Goal: Transaction & Acquisition: Purchase product/service

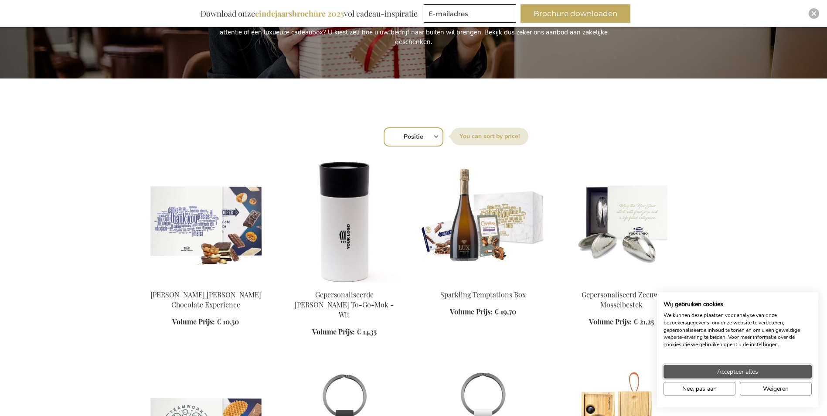
click at [758, 373] on span "Accepteer alles" at bounding box center [737, 371] width 41 height 9
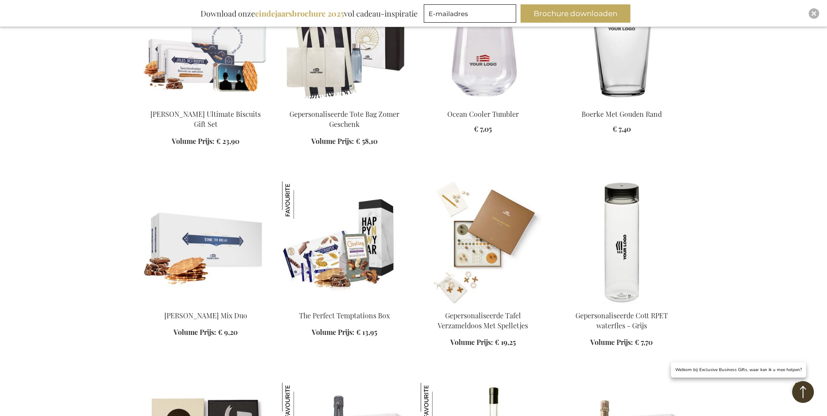
scroll to position [829, 0]
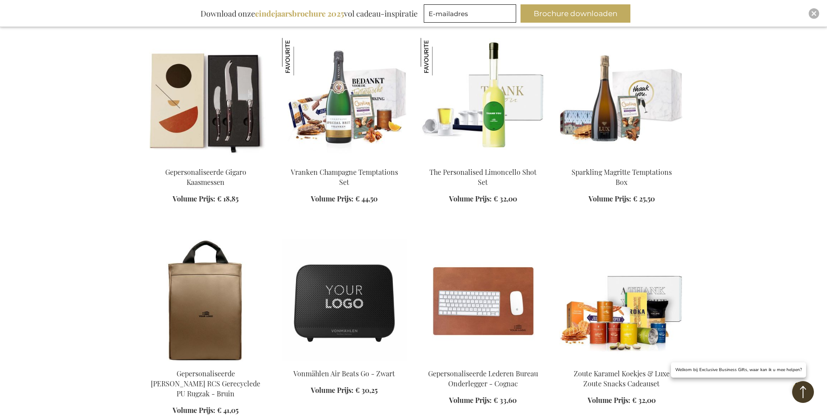
scroll to position [1265, 0]
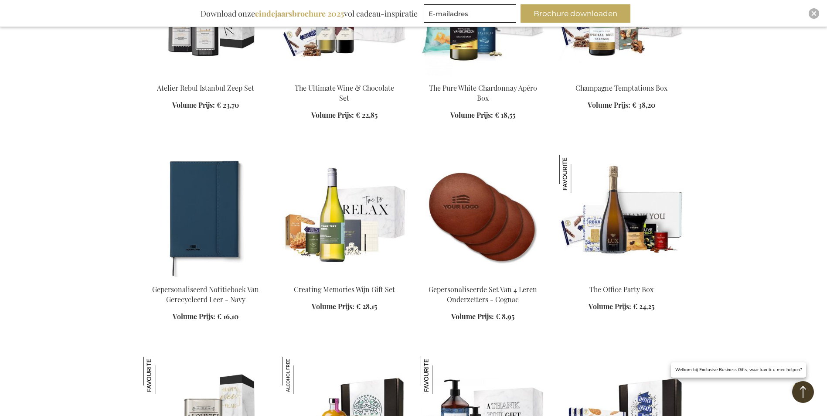
scroll to position [1657, 0]
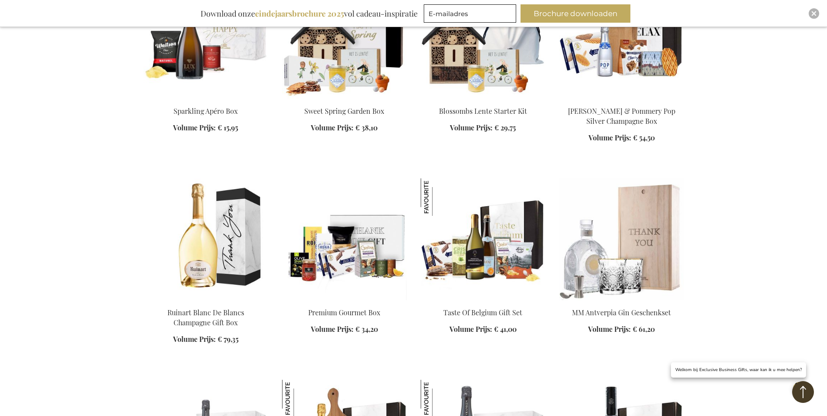
scroll to position [2180, 0]
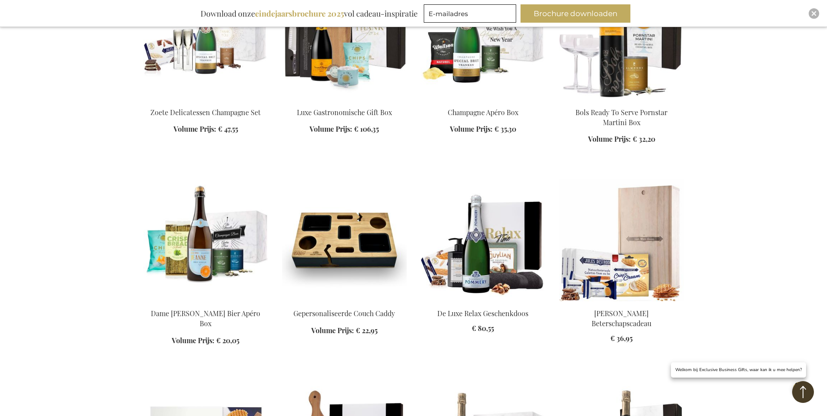
scroll to position [2573, 0]
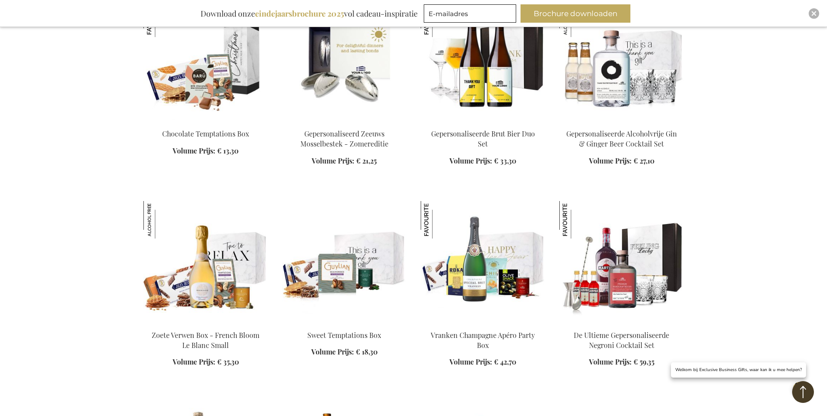
scroll to position [3358, 0]
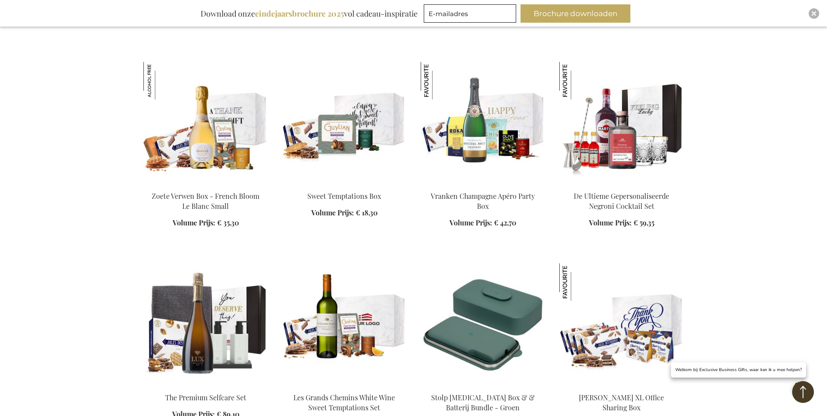
scroll to position [3532, 0]
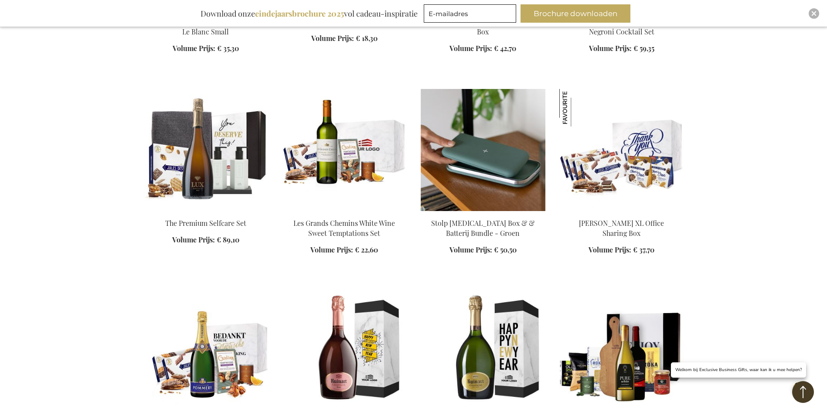
click at [483, 183] on img at bounding box center [483, 150] width 125 height 122
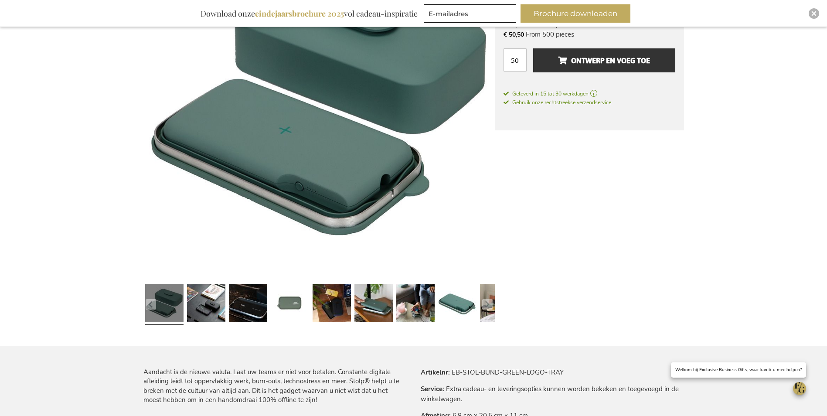
scroll to position [218, 0]
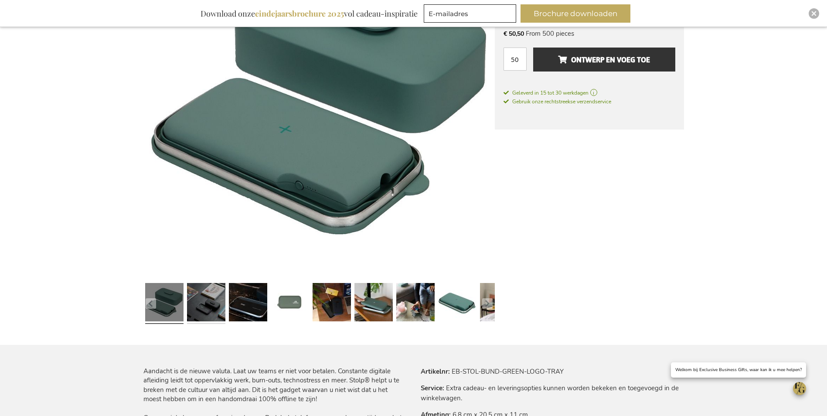
click at [199, 301] on link at bounding box center [206, 304] width 38 height 48
click at [247, 295] on link at bounding box center [248, 304] width 38 height 48
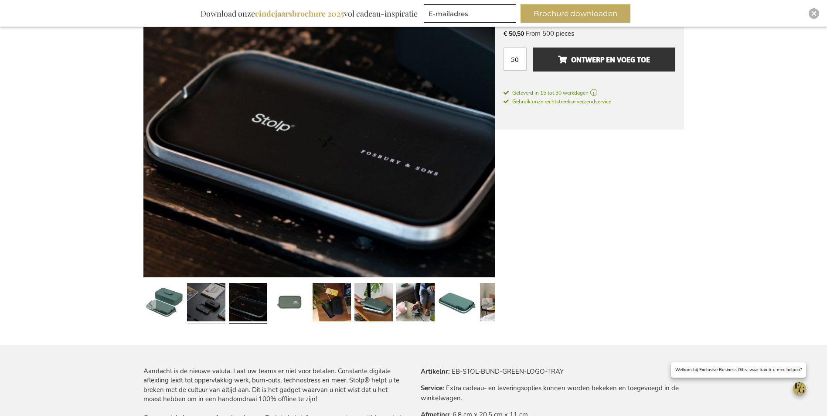
click at [215, 297] on link at bounding box center [206, 304] width 38 height 48
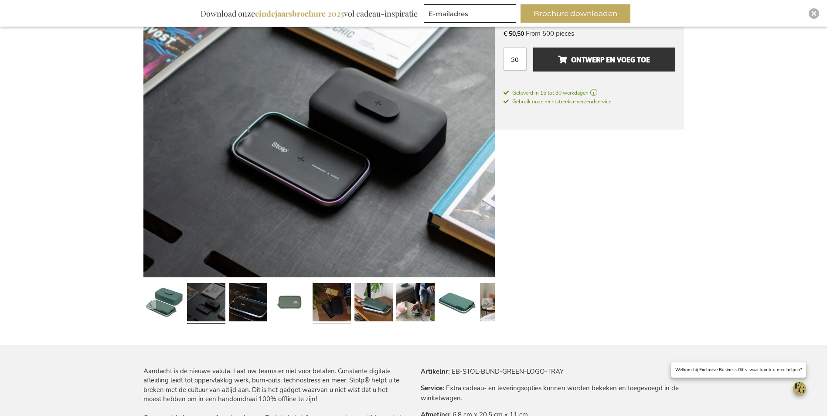
drag, startPoint x: 334, startPoint y: 307, endPoint x: 338, endPoint y: 307, distance: 4.8
click at [334, 307] on link at bounding box center [332, 304] width 38 height 48
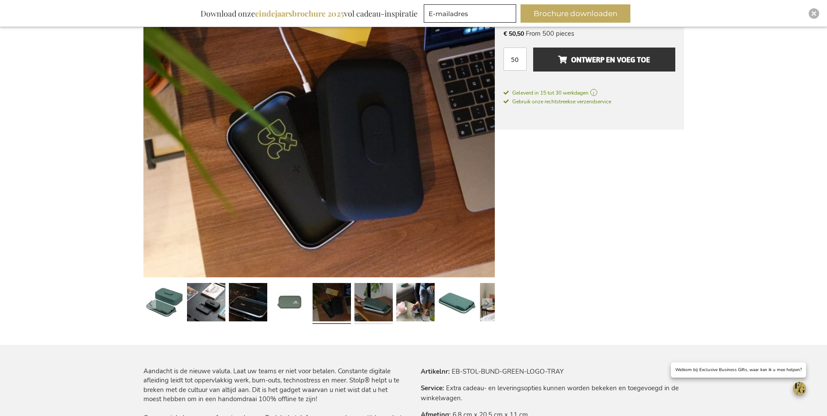
click at [368, 306] on link at bounding box center [374, 304] width 38 height 48
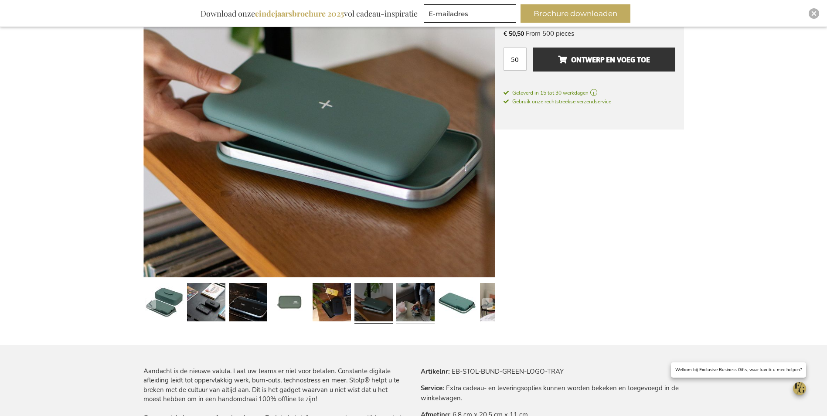
click at [407, 304] on link at bounding box center [415, 304] width 38 height 48
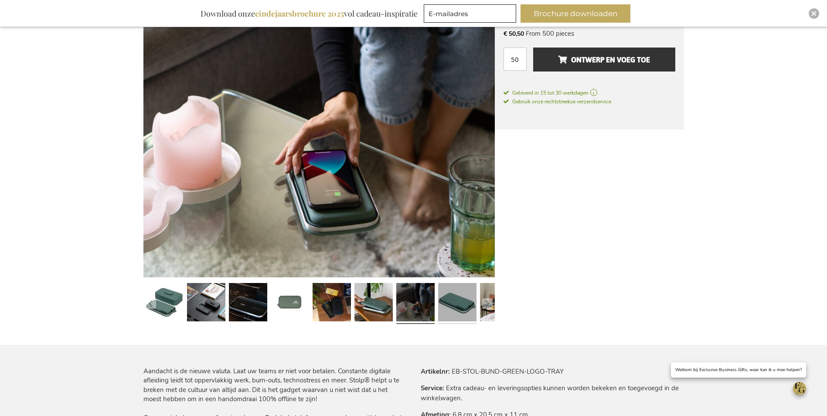
click at [448, 304] on link at bounding box center [457, 304] width 38 height 48
